Goal: Information Seeking & Learning: Learn about a topic

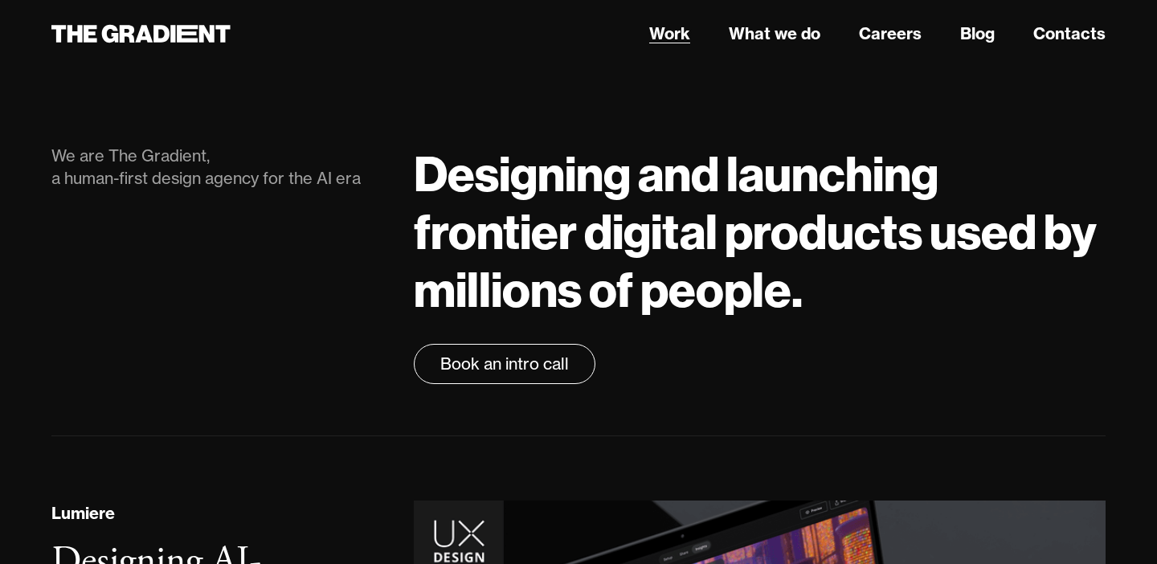
click at [668, 36] on link "Work" at bounding box center [669, 34] width 41 height 24
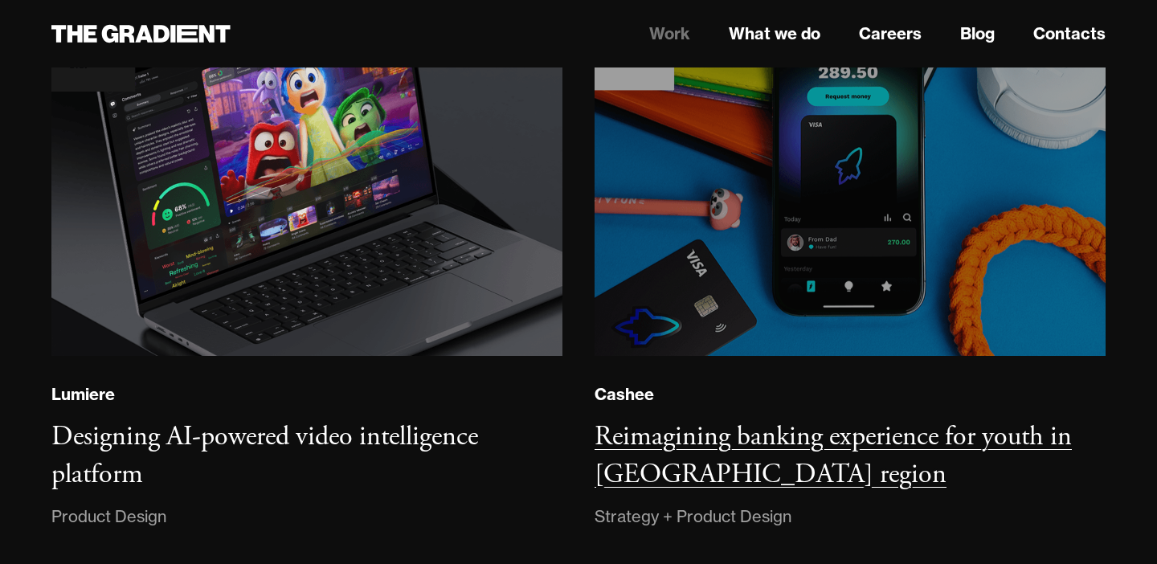
scroll to position [304, 0]
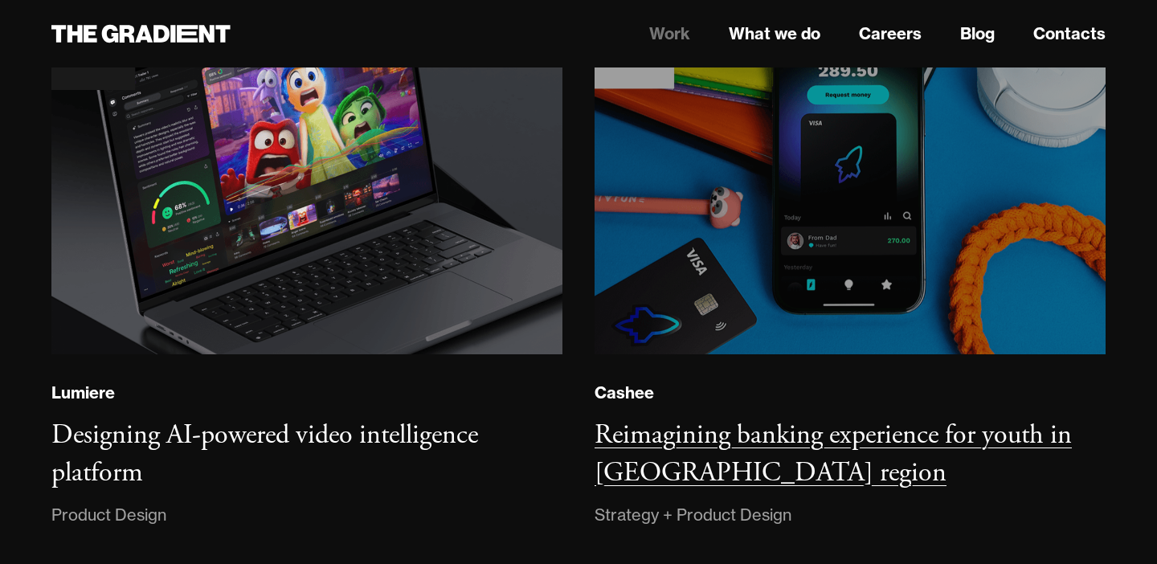
click at [811, 179] on img at bounding box center [850, 157] width 521 height 399
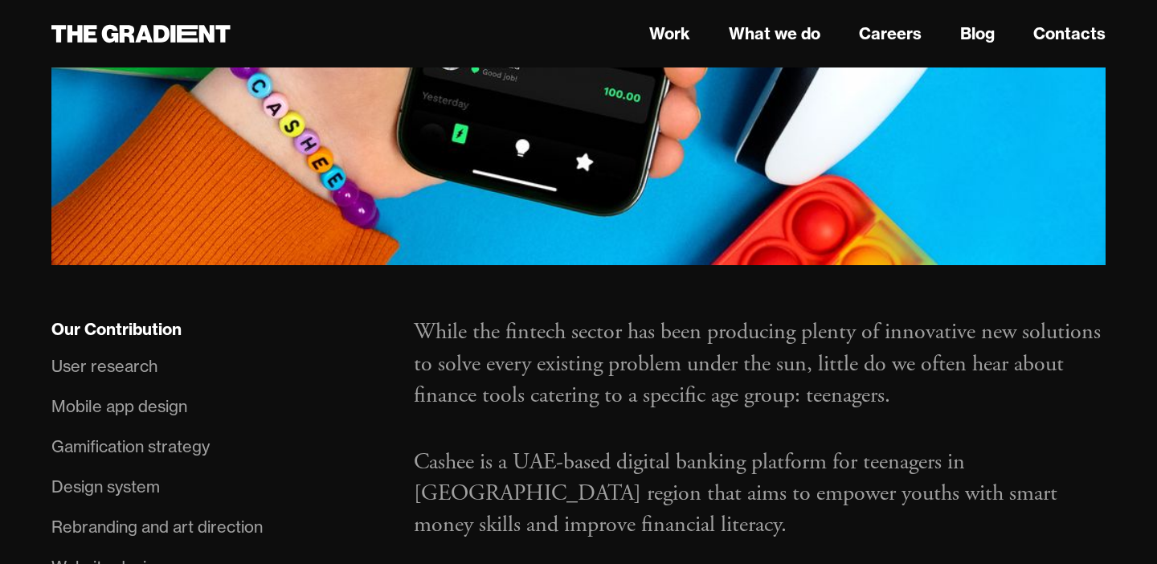
scroll to position [885, 0]
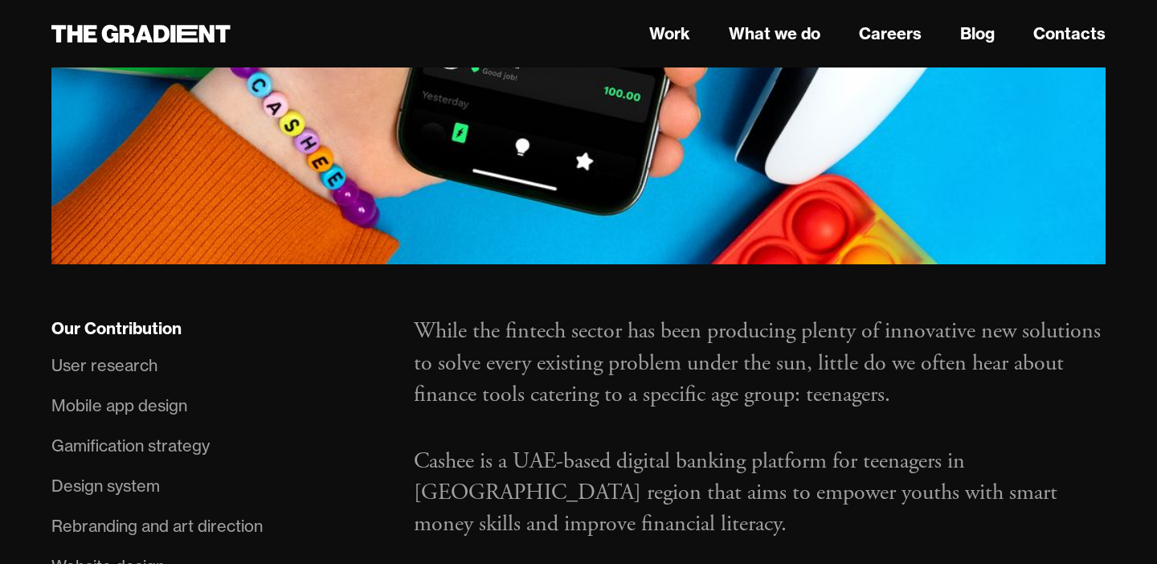
click at [119, 393] on div "Mobile app design" at bounding box center [119, 406] width 136 height 26
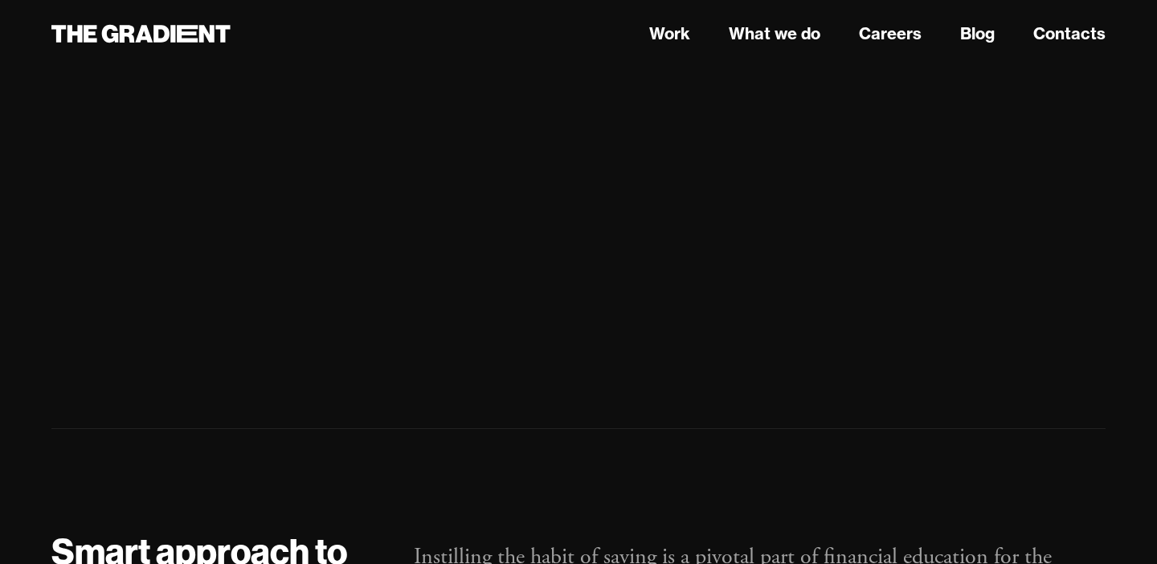
scroll to position [9203, 0]
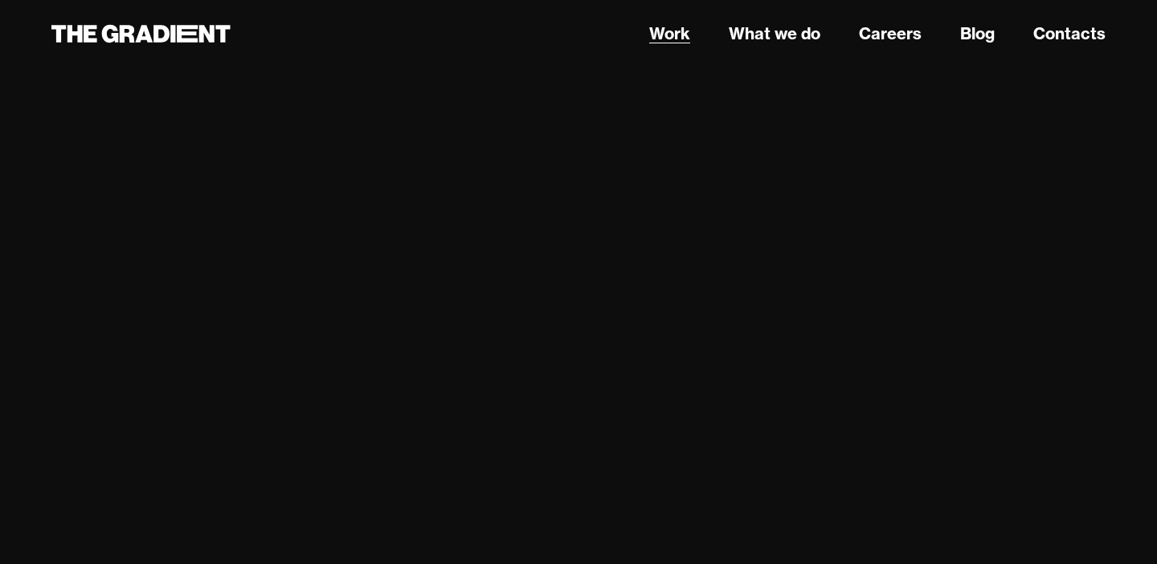
click at [674, 31] on link "Work" at bounding box center [669, 34] width 41 height 24
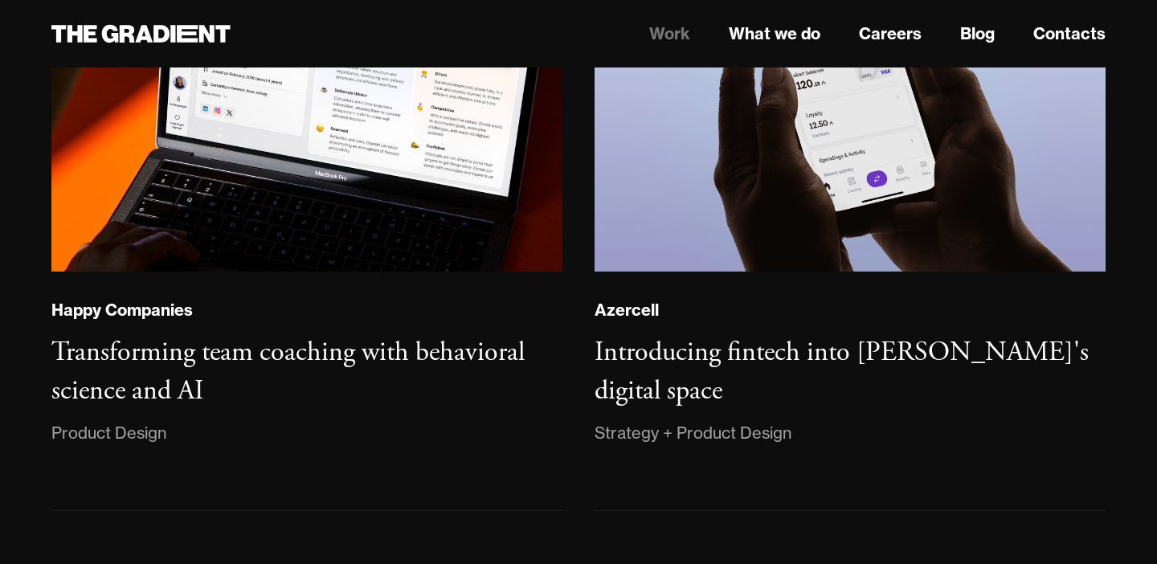
scroll to position [1081, 0]
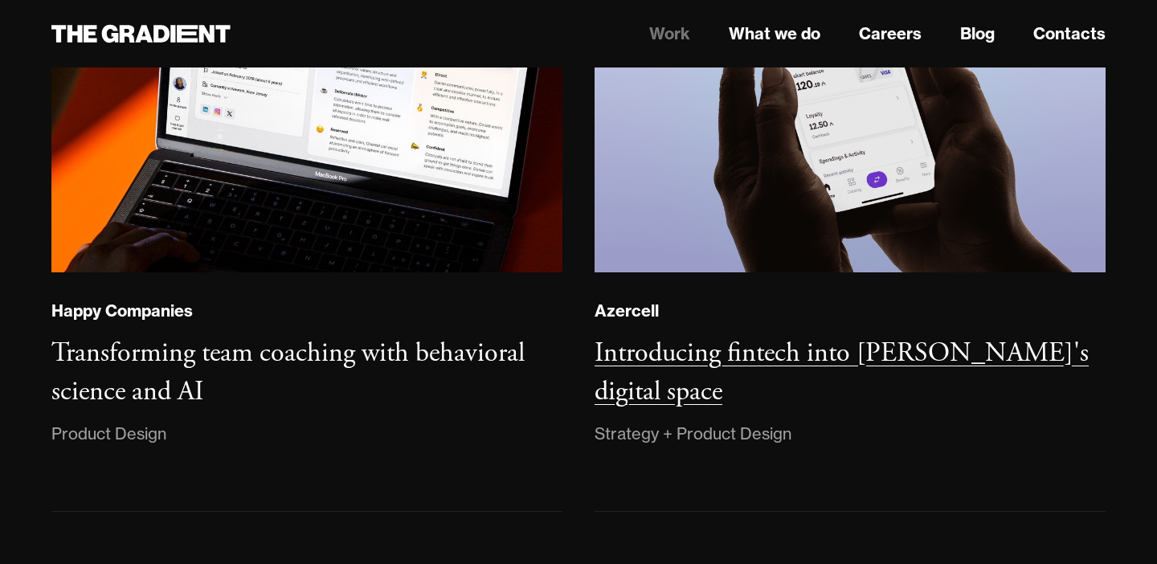
click at [771, 358] on h3 "Introducing fintech into [PERSON_NAME]'s digital space" at bounding box center [842, 372] width 494 height 73
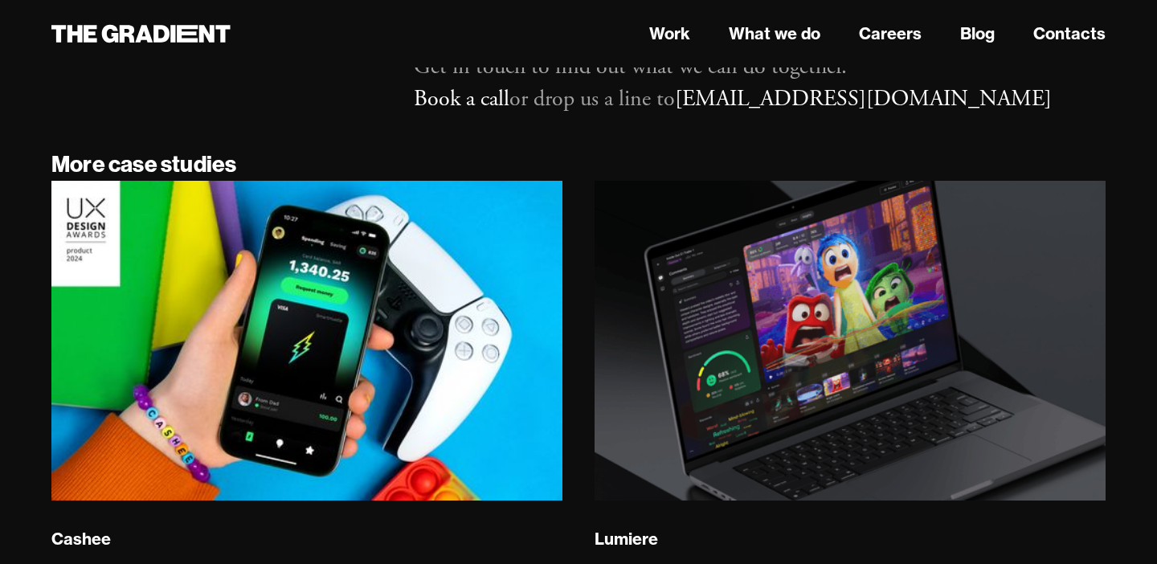
scroll to position [12045, 0]
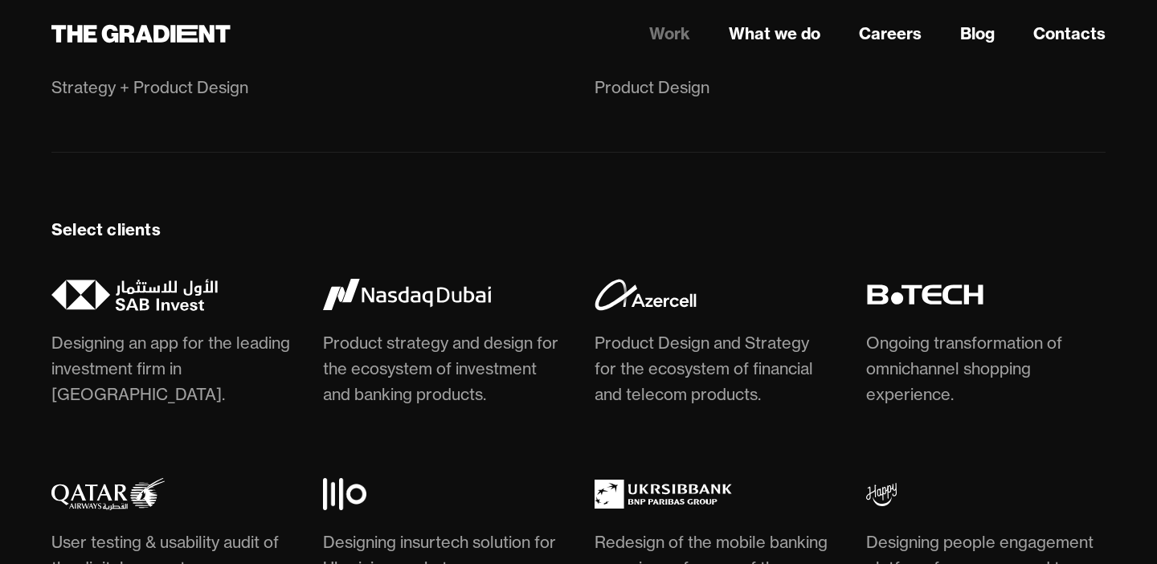
scroll to position [4164, 0]
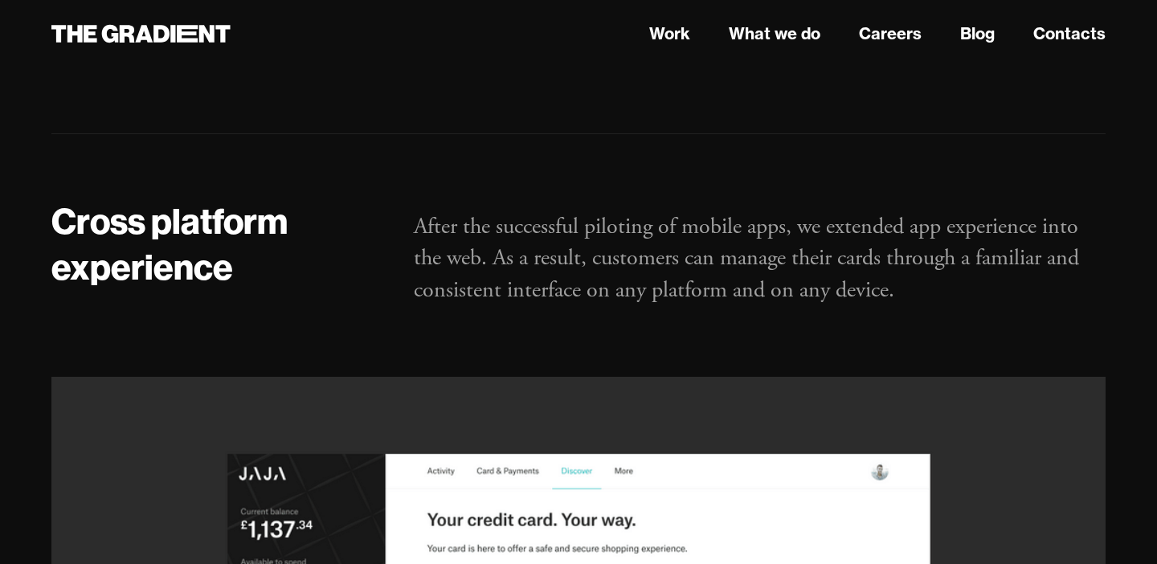
scroll to position [9063, 0]
